Goal: Task Accomplishment & Management: Manage account settings

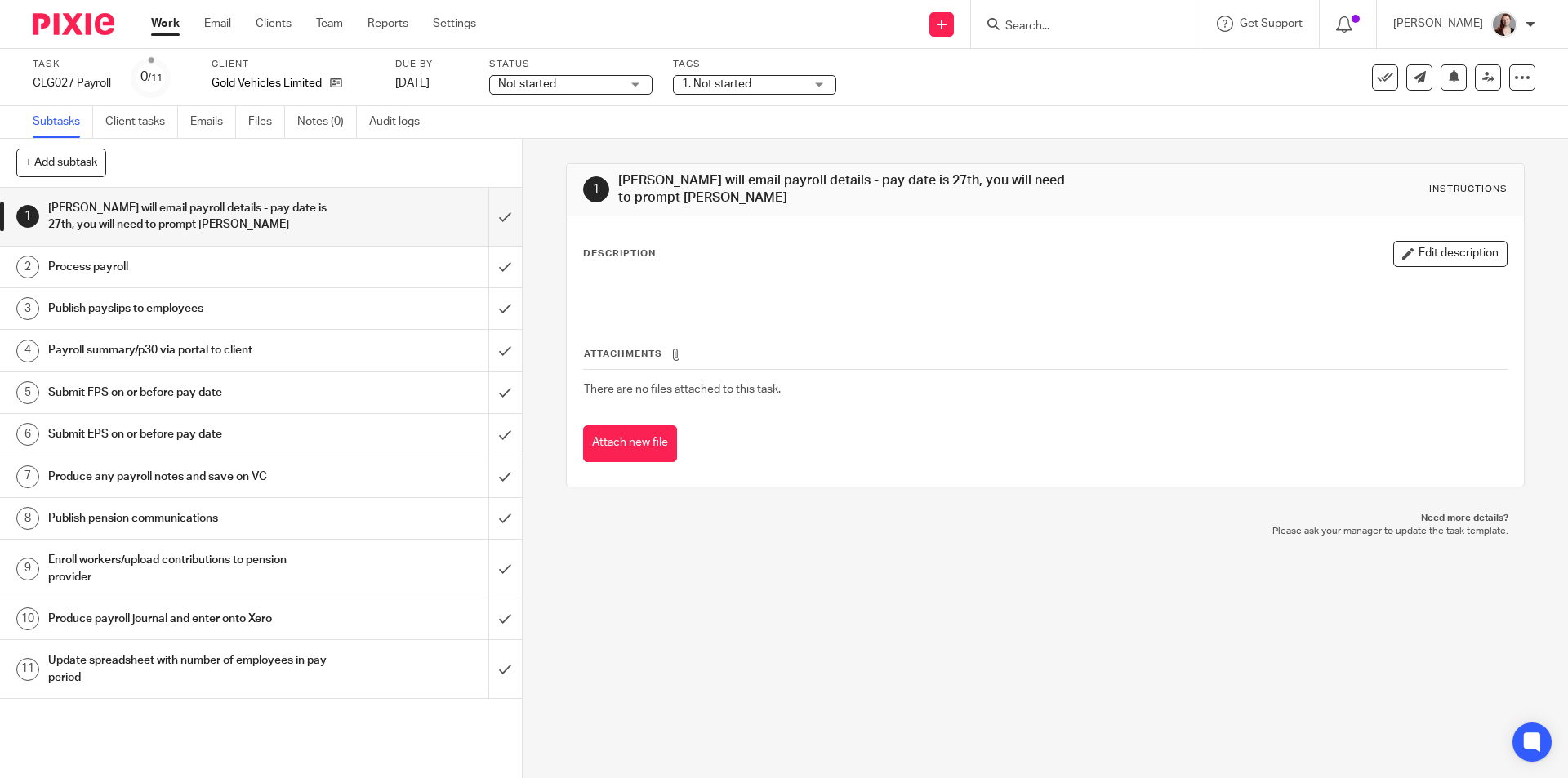
click at [702, 642] on div "1 Jake will email payroll details - pay date is 27th, you will need to prompt J…" at bounding box center [1045, 458] width 1046 height 640
click at [676, 556] on div "1 Jake will email payroll details - pay date is 27th, you will need to prompt J…" at bounding box center [1045, 458] width 1046 height 640
click at [790, 634] on div "1 Jake will email payroll details - pay date is 27th, you will need to prompt J…" at bounding box center [1045, 458] width 1046 height 640
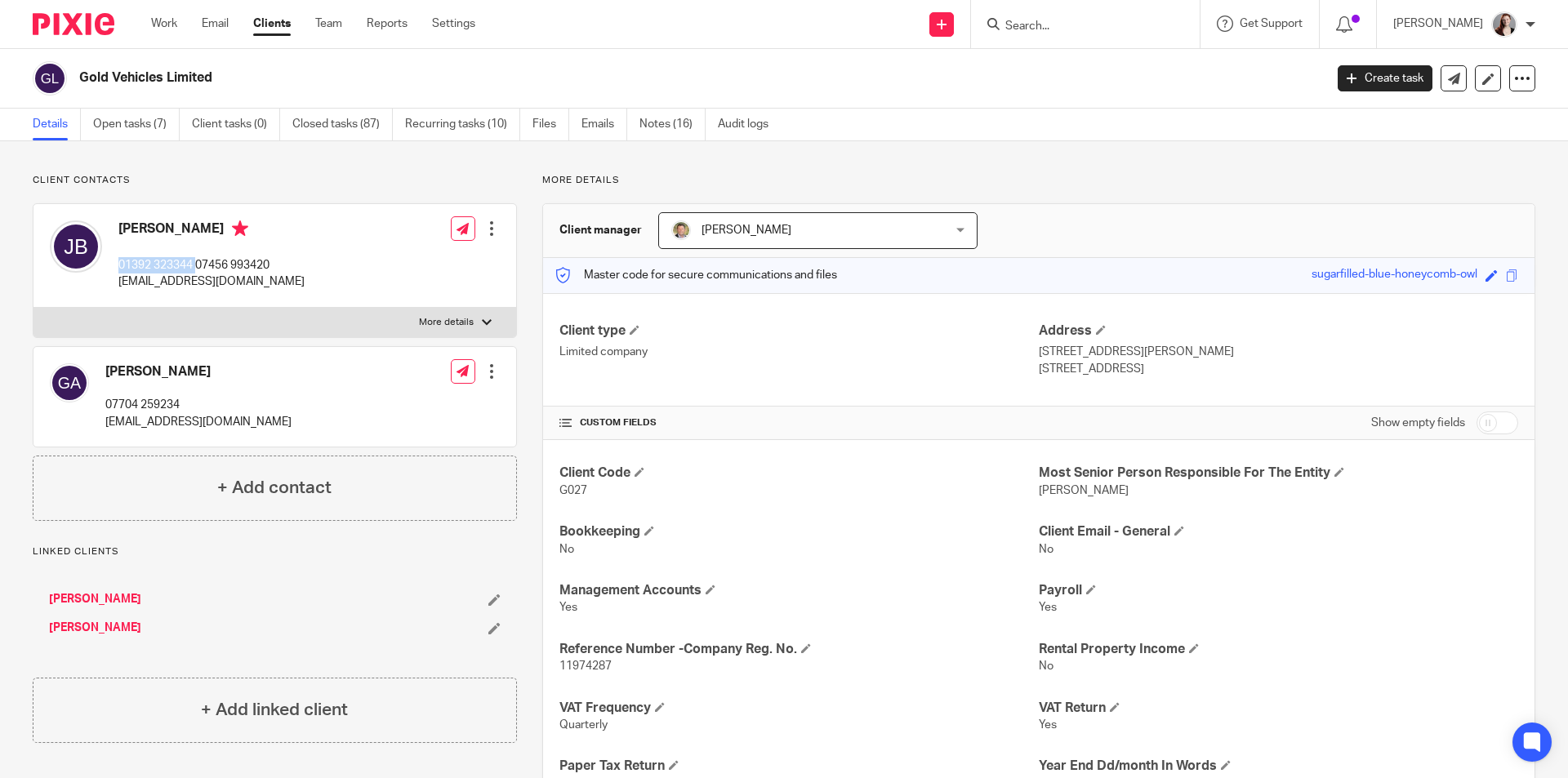
drag, startPoint x: 117, startPoint y: 268, endPoint x: 197, endPoint y: 269, distance: 80.0
click at [197, 269] on div "Jake Bayliss 01392 323344 07456 993420 sales@goldvehicles.com" at bounding box center [176, 255] width 255 height 87
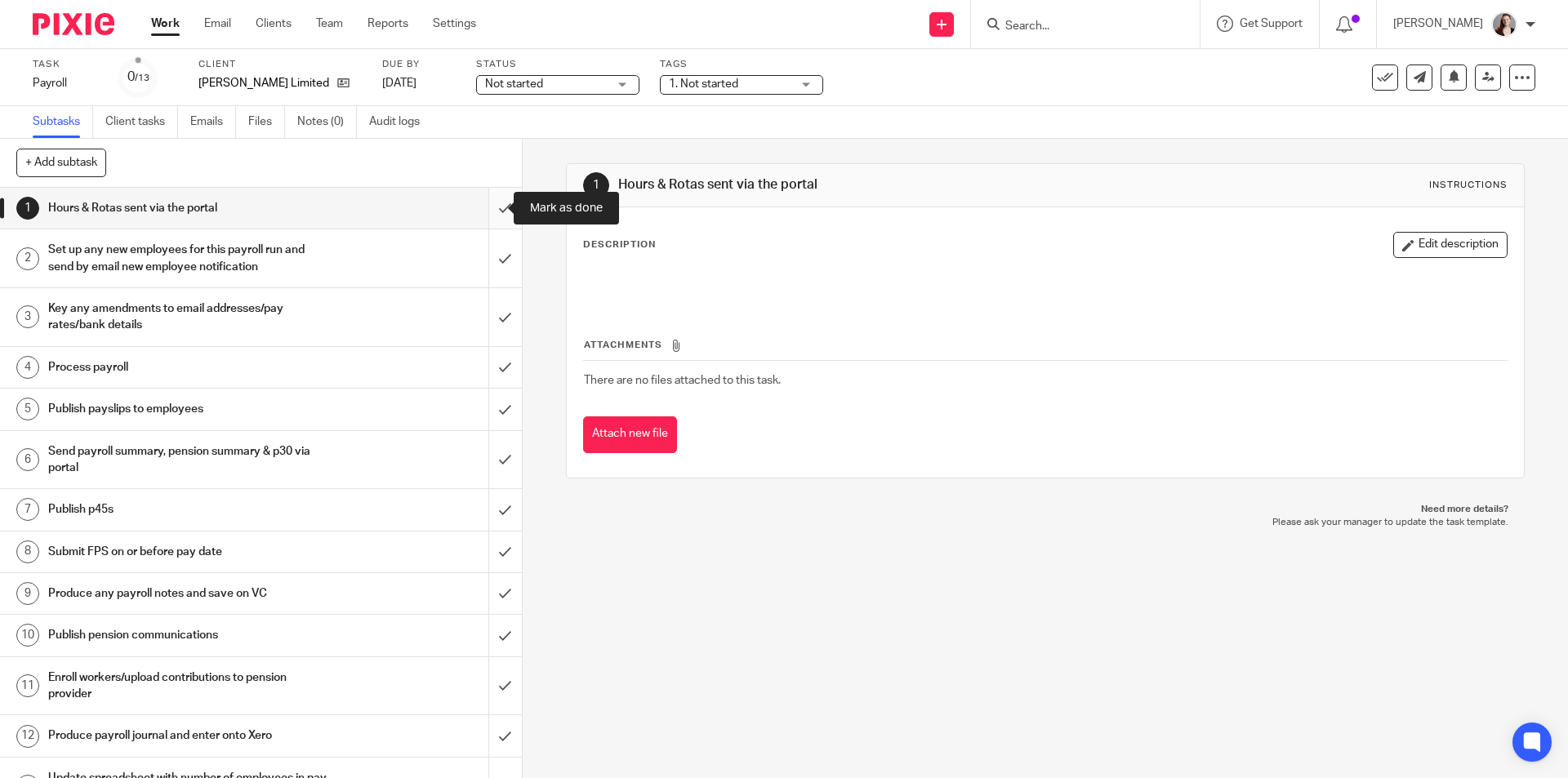
click at [485, 222] on input "submit" at bounding box center [260, 209] width 522 height 41
click at [478, 285] on input "submit" at bounding box center [260, 258] width 522 height 58
click at [497, 303] on input "submit" at bounding box center [260, 317] width 522 height 58
click at [497, 369] on input "submit" at bounding box center [260, 368] width 522 height 41
click at [494, 407] on input "submit" at bounding box center [260, 410] width 522 height 41
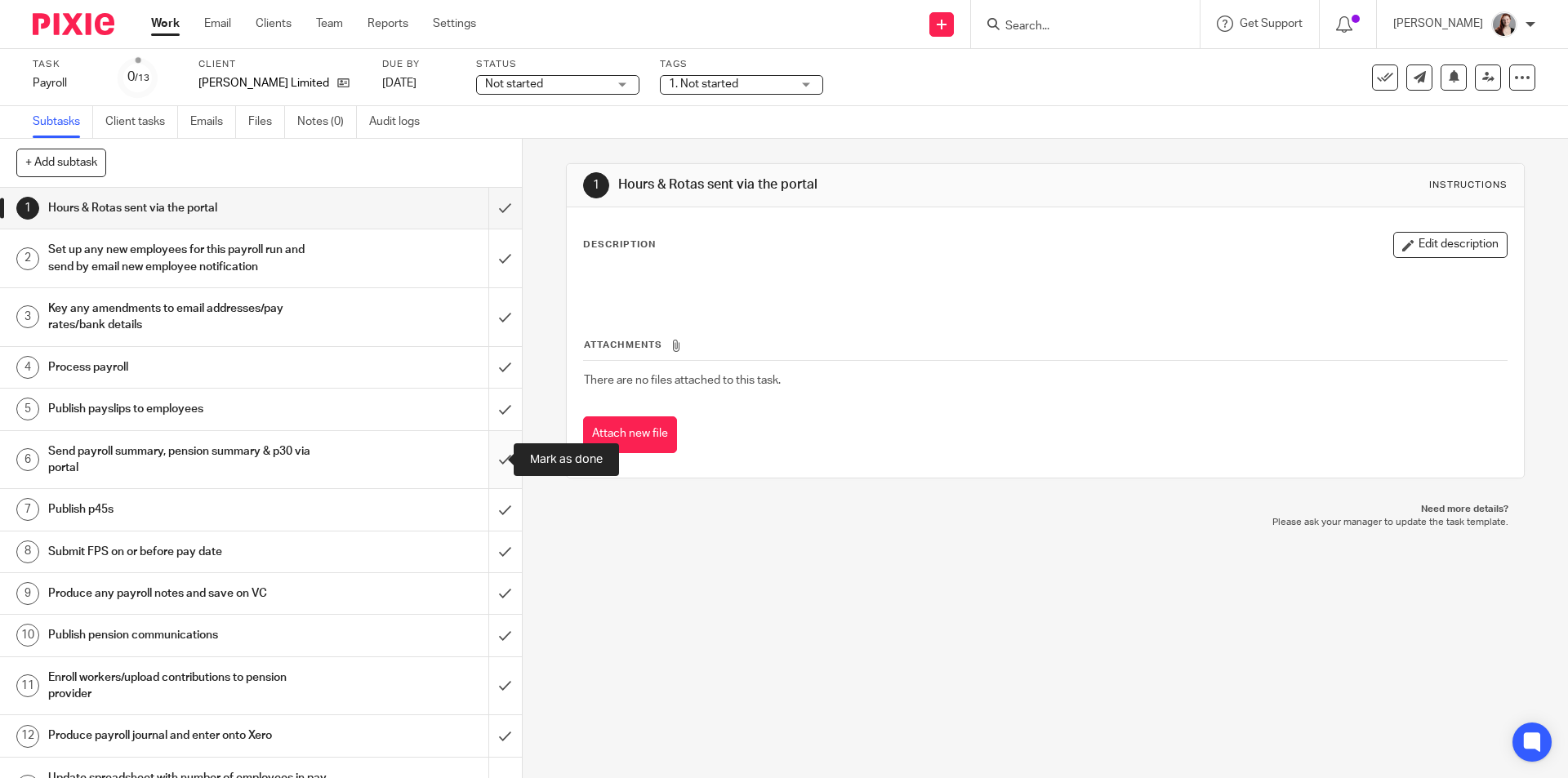
click at [494, 451] on input "submit" at bounding box center [260, 460] width 522 height 58
click at [483, 510] on input "submit" at bounding box center [260, 510] width 522 height 41
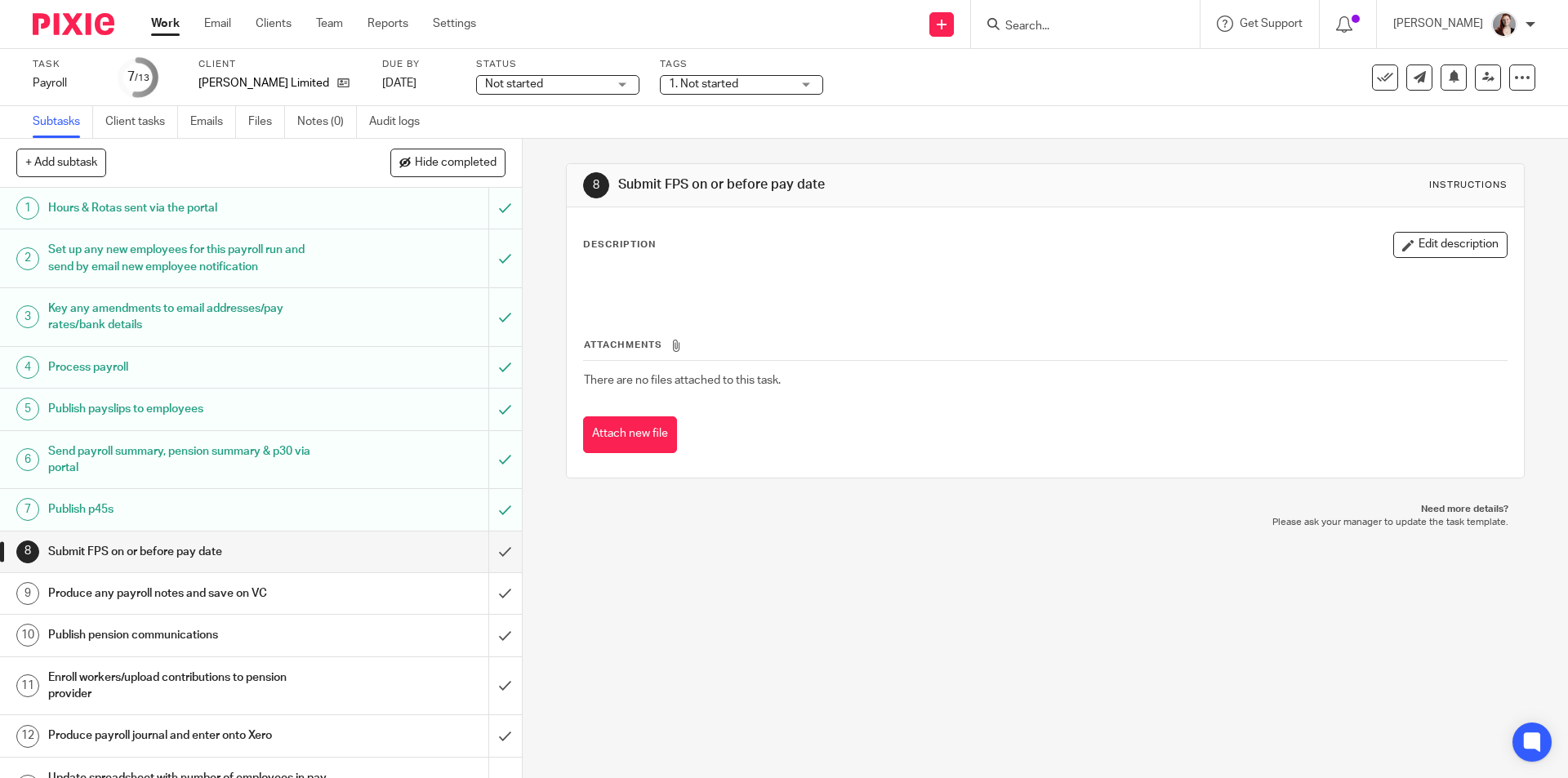
click at [609, 91] on div "Not started Not started" at bounding box center [558, 85] width 163 height 20
click at [602, 137] on li "In progress" at bounding box center [558, 144] width 161 height 34
click at [694, 83] on span "1. Not started" at bounding box center [704, 84] width 69 height 12
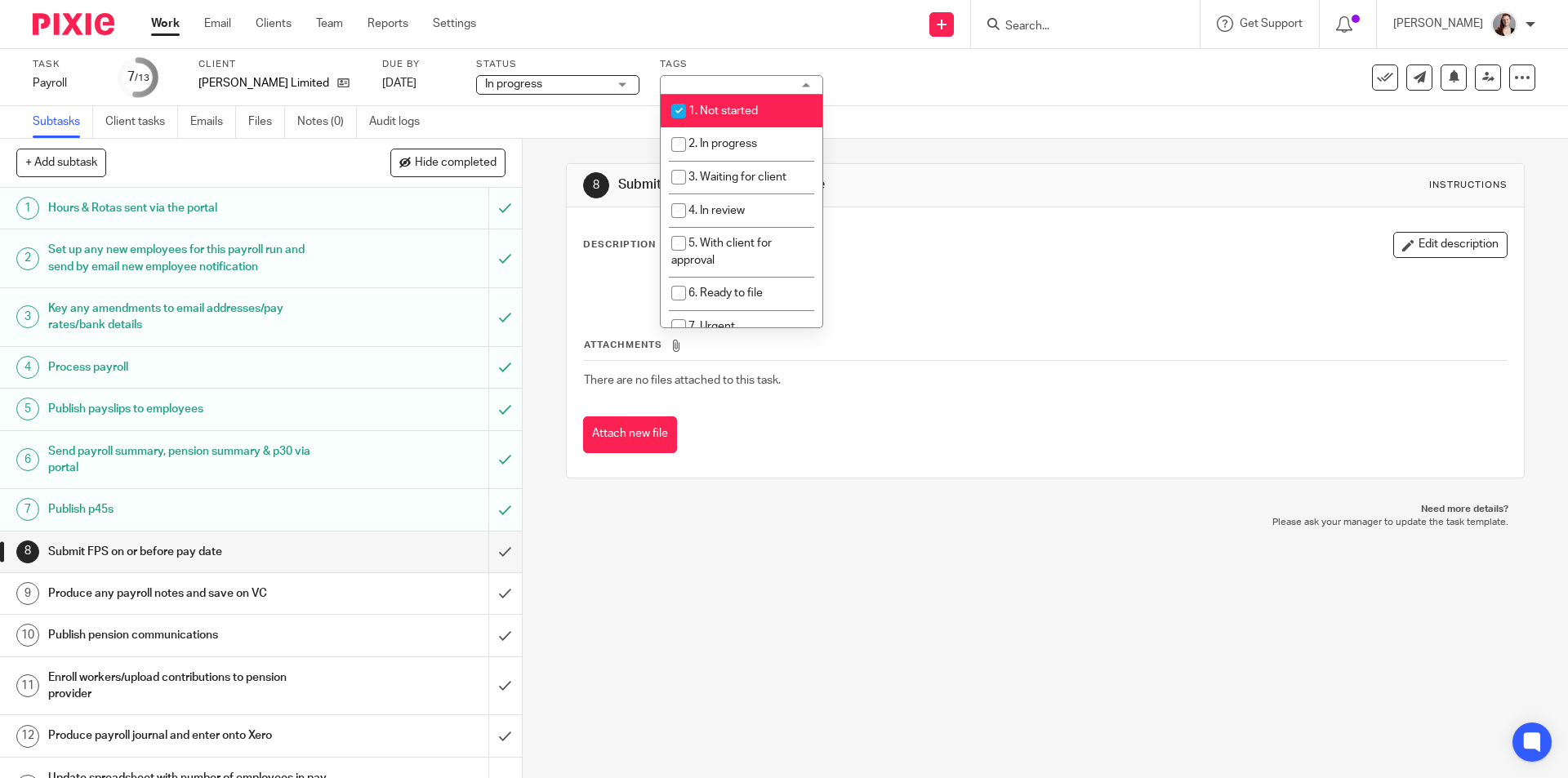
click at [714, 115] on span "1. Not started" at bounding box center [723, 111] width 69 height 12
checkbox input "false"
click at [724, 157] on li "2. In progress" at bounding box center [742, 144] width 161 height 34
checkbox input "true"
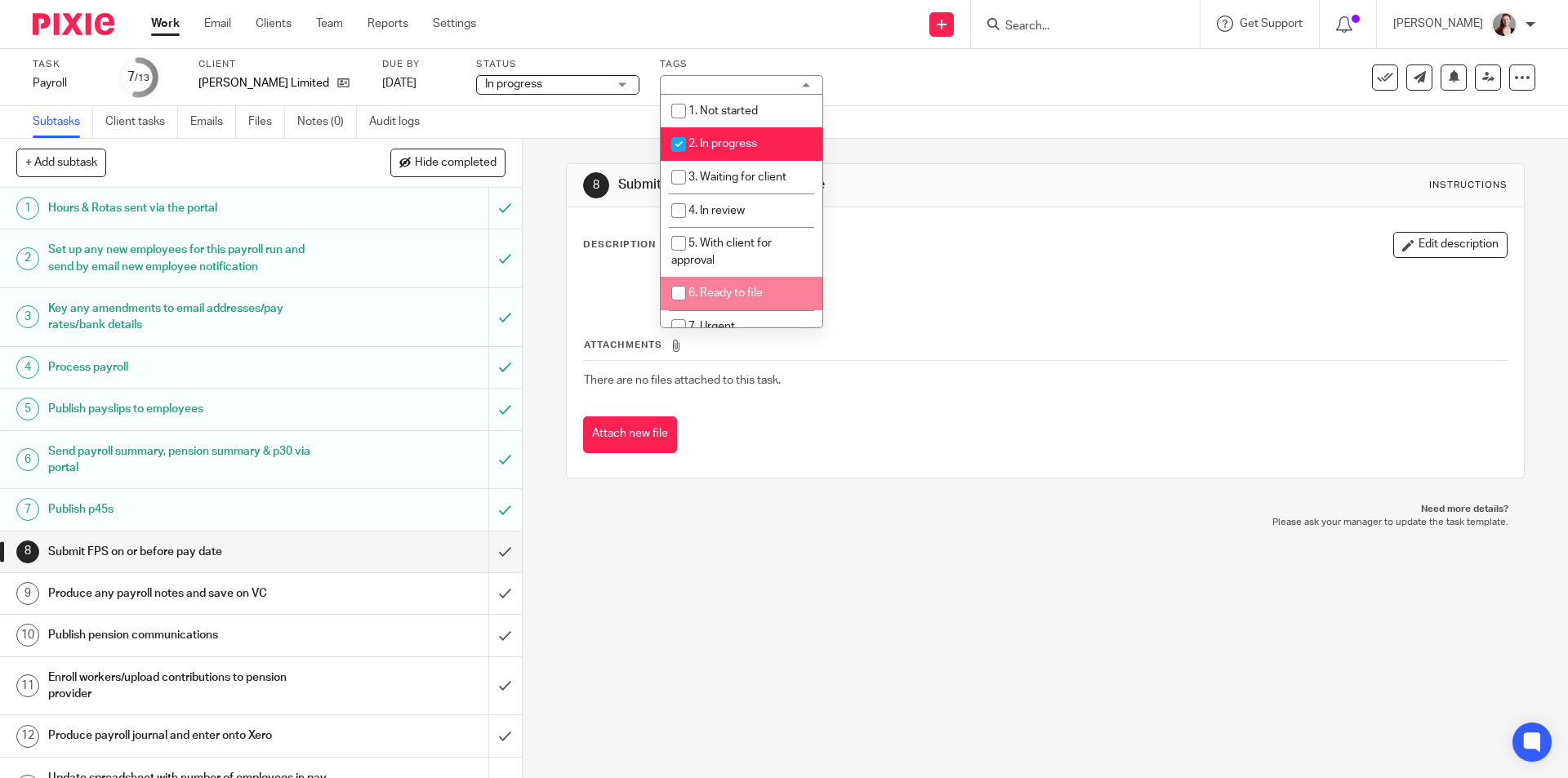
click at [777, 579] on div "8 Submit FPS on or before pay date Instructions Description Edit description At…" at bounding box center [1045, 458] width 1046 height 640
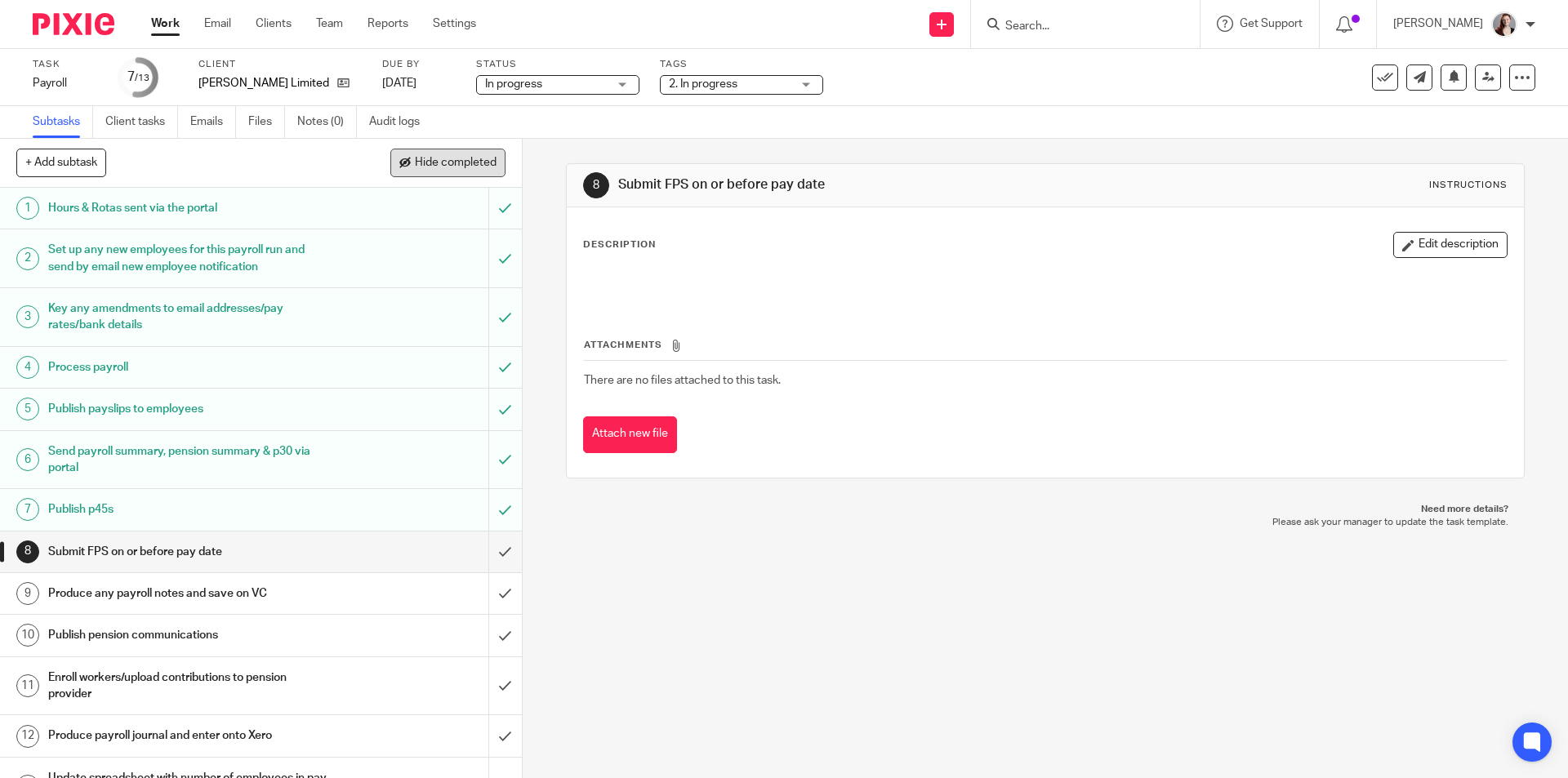
click at [486, 159] on span "Hide completed" at bounding box center [455, 163] width 82 height 13
